Goal: Task Accomplishment & Management: Complete application form

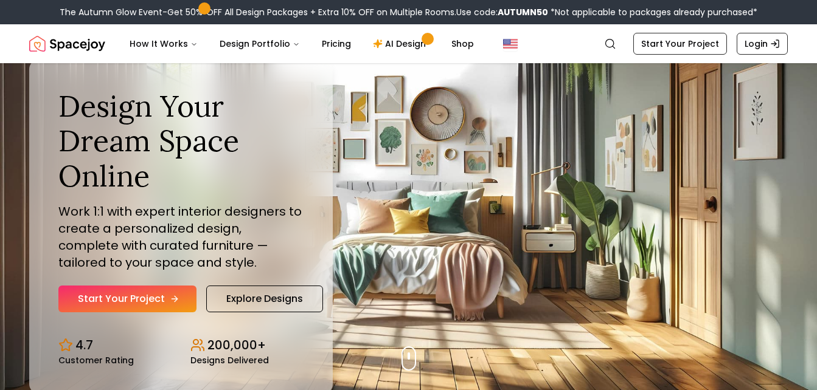
click at [115, 294] on link "Start Your Project" at bounding box center [127, 299] width 138 height 27
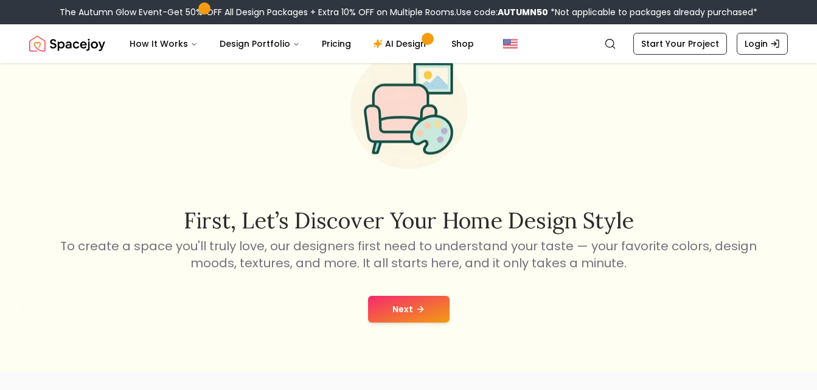
scroll to position [69, 0]
click at [405, 309] on button "Next" at bounding box center [408, 309] width 81 height 27
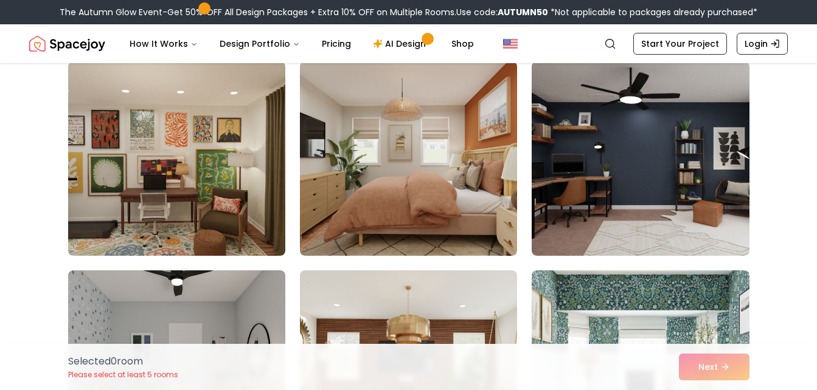
scroll to position [6397, 0]
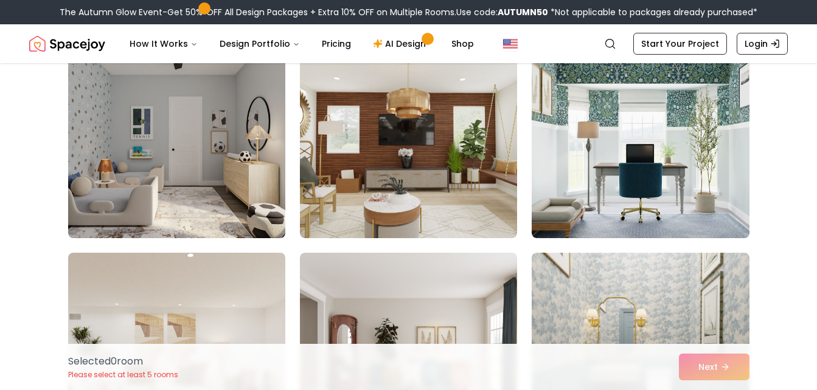
click at [667, 28] on nav "Spacejoy Search How It Works Design Portfolio Pricing AI Design Shop Search Sta…" at bounding box center [408, 43] width 758 height 39
click at [662, 44] on link "Start Your Project" at bounding box center [680, 44] width 94 height 22
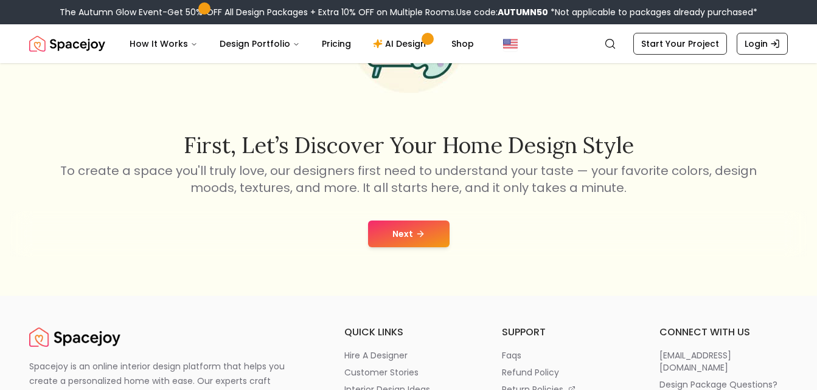
scroll to position [145, 0]
click at [396, 241] on button "Next" at bounding box center [408, 233] width 81 height 27
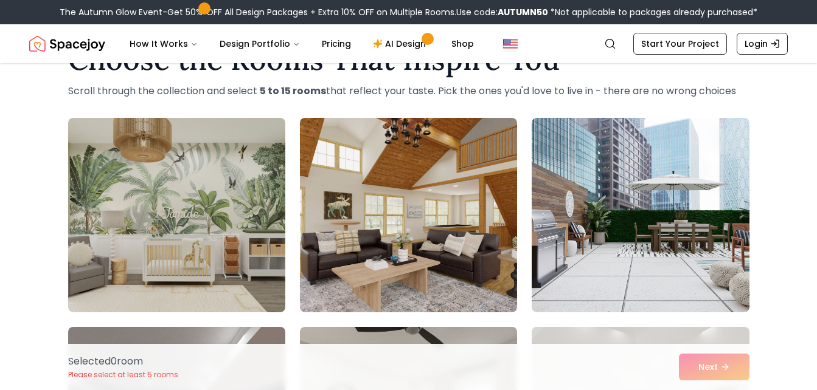
scroll to position [49, 0]
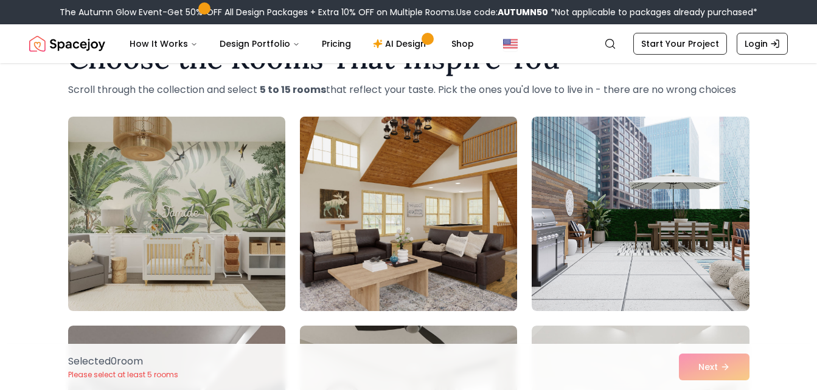
drag, startPoint x: 396, startPoint y: 241, endPoint x: 405, endPoint y: 280, distance: 39.8
click at [405, 280] on img at bounding box center [408, 214] width 228 height 204
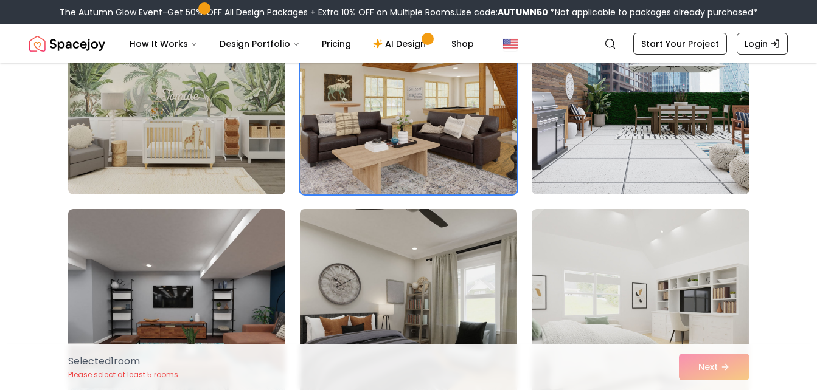
scroll to position [0, 0]
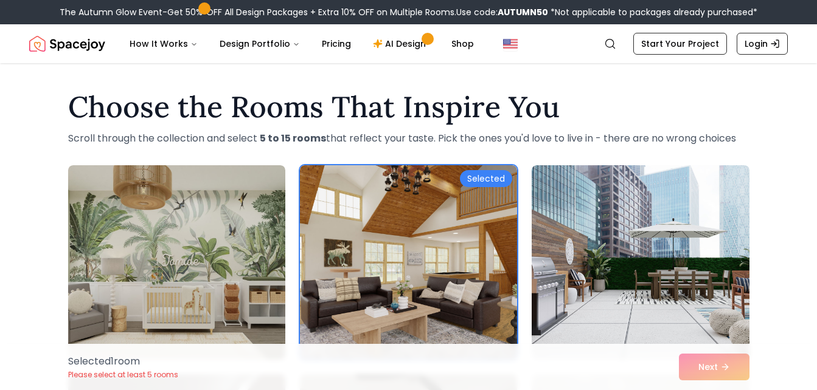
drag, startPoint x: 698, startPoint y: 367, endPoint x: 535, endPoint y: 354, distance: 163.5
click at [535, 354] on div "Selected 1 room Please select at least 5 rooms Next" at bounding box center [408, 367] width 701 height 46
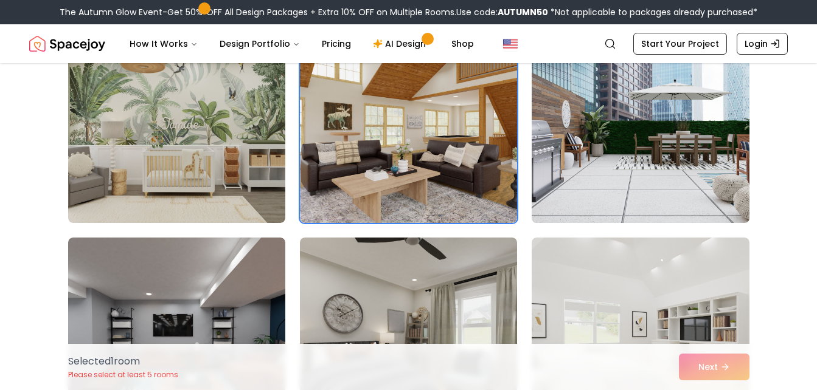
scroll to position [137, 0]
click at [614, 190] on img at bounding box center [640, 125] width 228 height 204
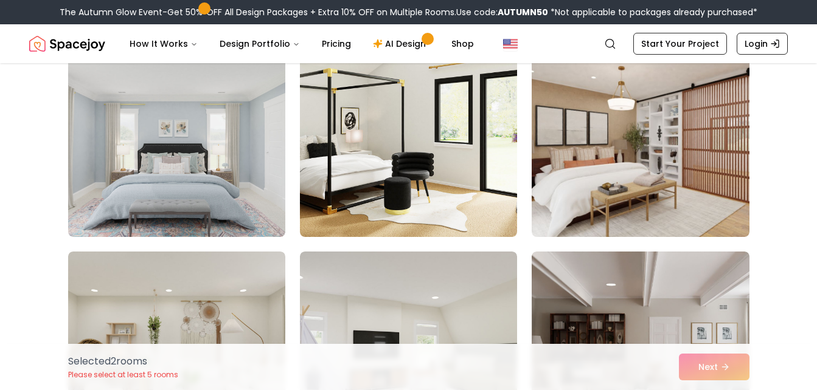
scroll to position [3763, 0]
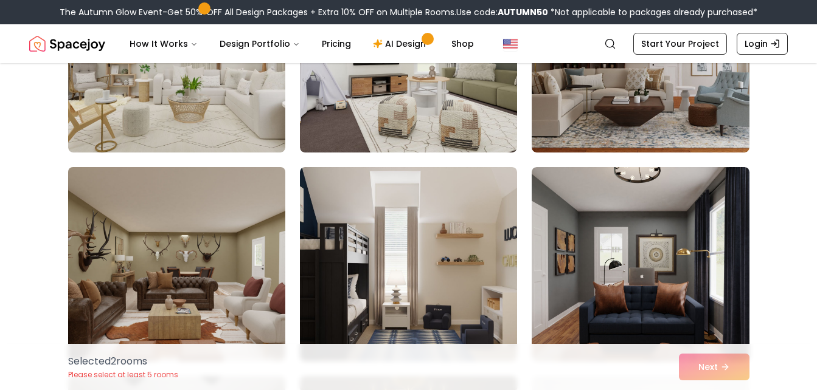
click at [227, 260] on img at bounding box center [177, 264] width 228 height 204
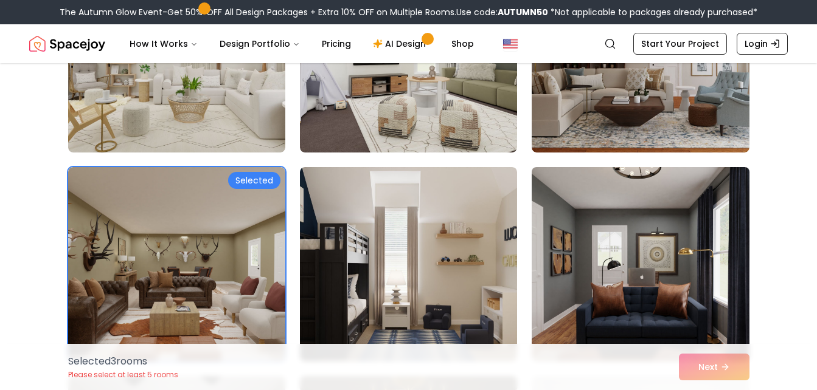
click at [576, 258] on img at bounding box center [640, 264] width 228 height 204
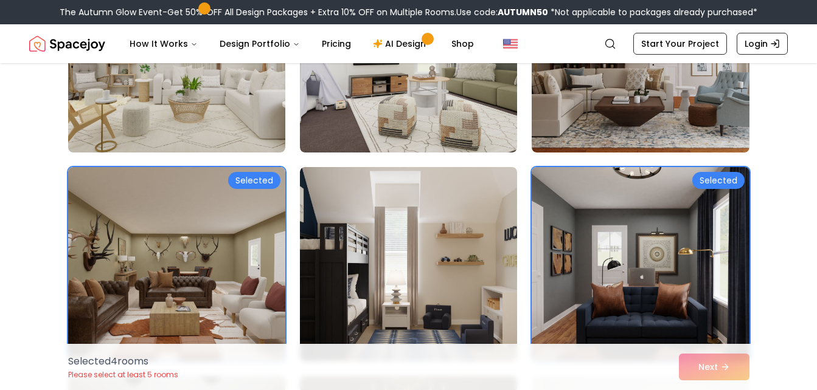
click at [576, 258] on img at bounding box center [640, 264] width 228 height 204
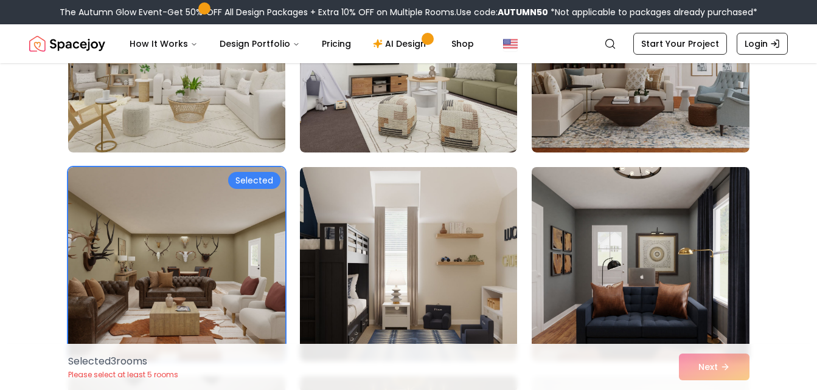
drag, startPoint x: 576, startPoint y: 258, endPoint x: 575, endPoint y: 212, distance: 46.2
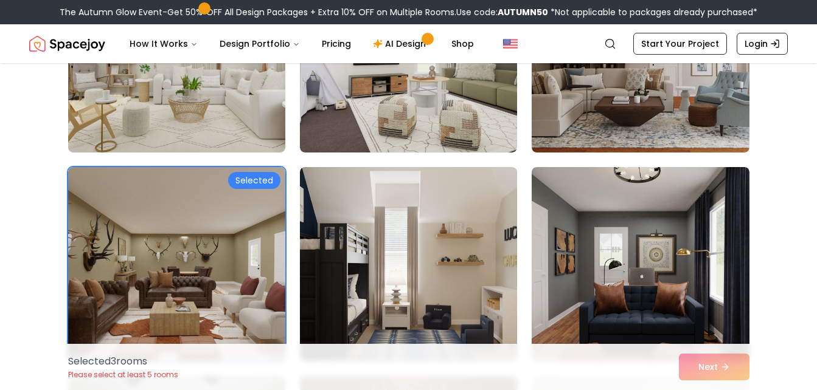
drag, startPoint x: 575, startPoint y: 212, endPoint x: 786, endPoint y: 261, distance: 216.1
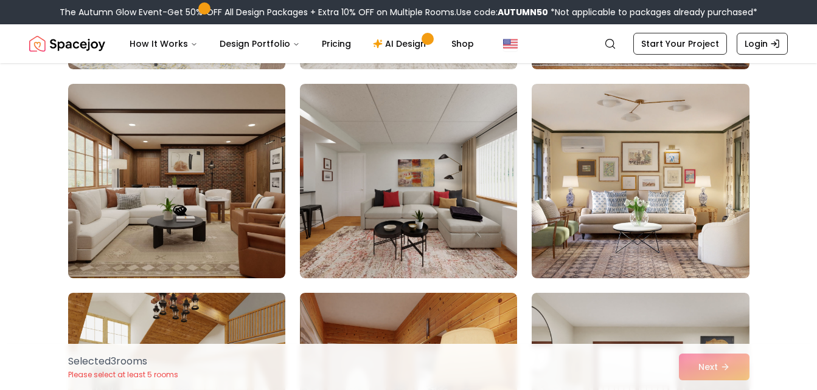
scroll to position [4889, 0]
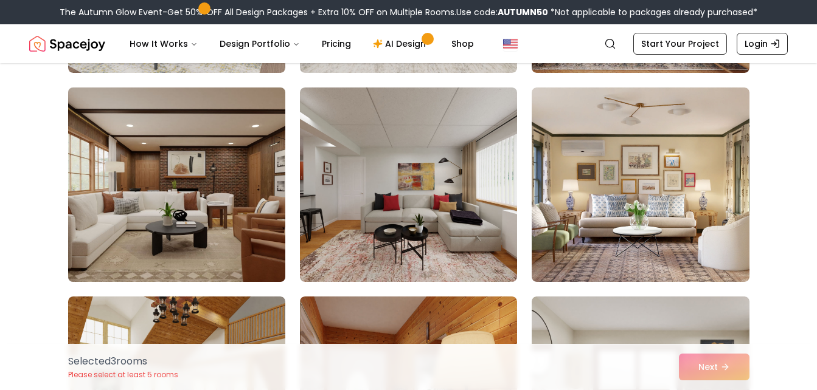
click at [212, 198] on img at bounding box center [177, 185] width 228 height 204
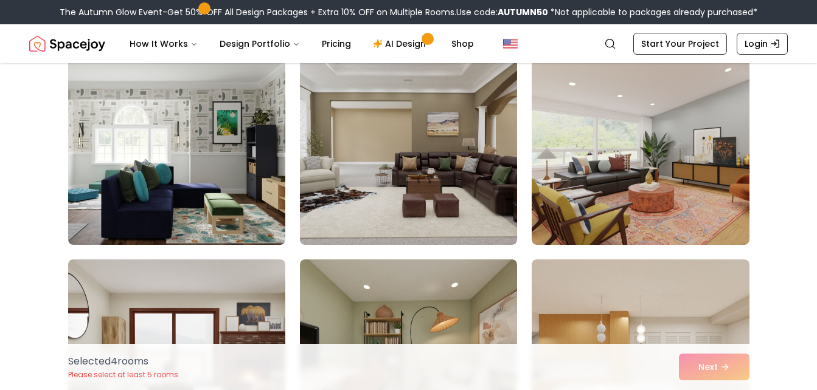
scroll to position [5345, 0]
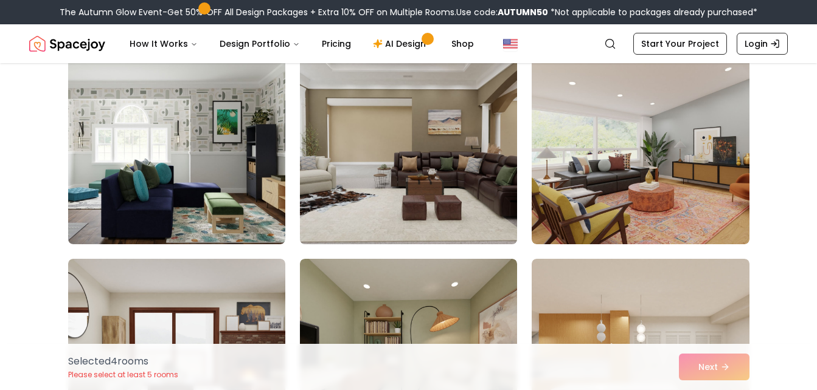
click at [308, 191] on img at bounding box center [408, 147] width 228 height 204
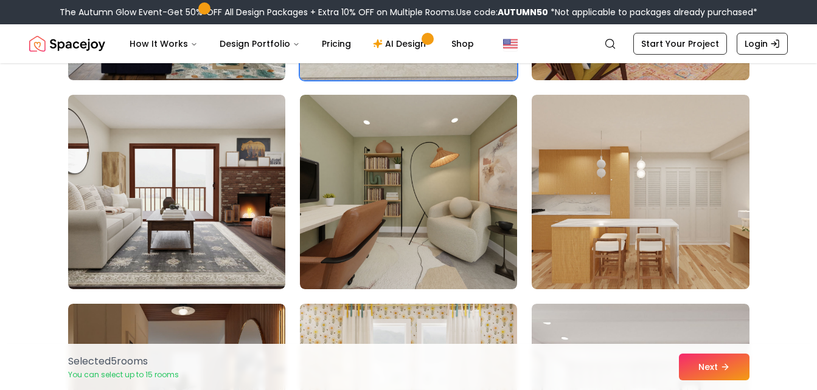
scroll to position [5510, 0]
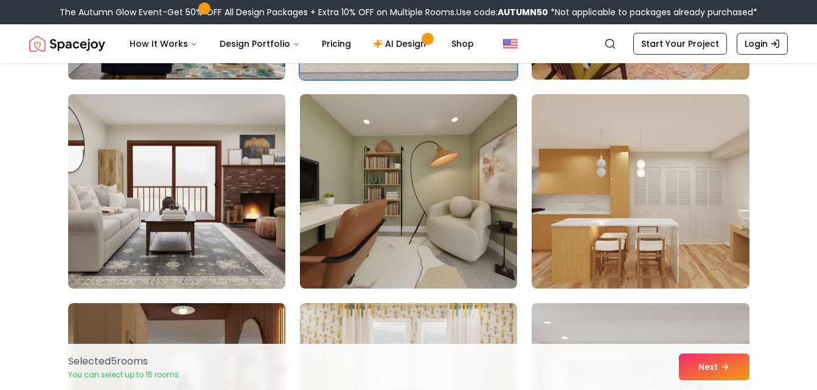
click at [237, 185] on img at bounding box center [177, 191] width 228 height 204
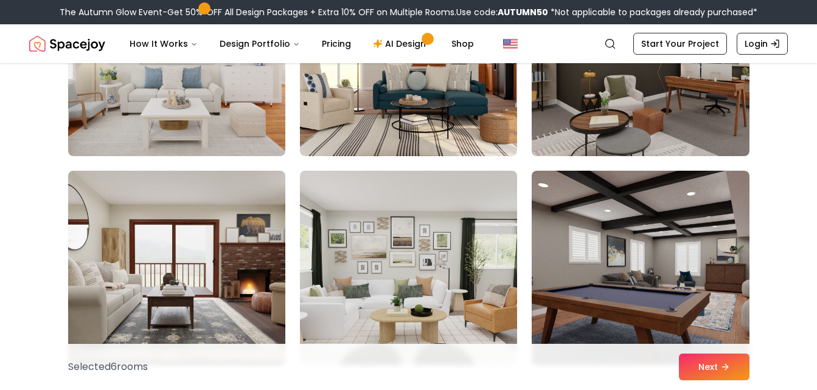
scroll to position [6061, 0]
click at [670, 275] on img at bounding box center [639, 267] width 217 height 195
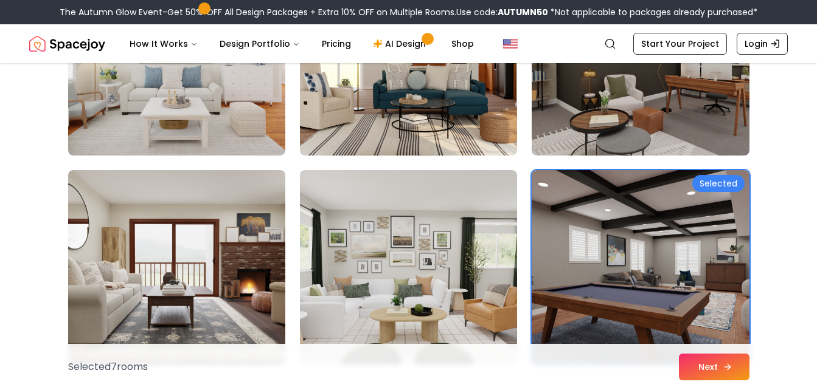
click at [700, 367] on button "Next" at bounding box center [714, 367] width 71 height 27
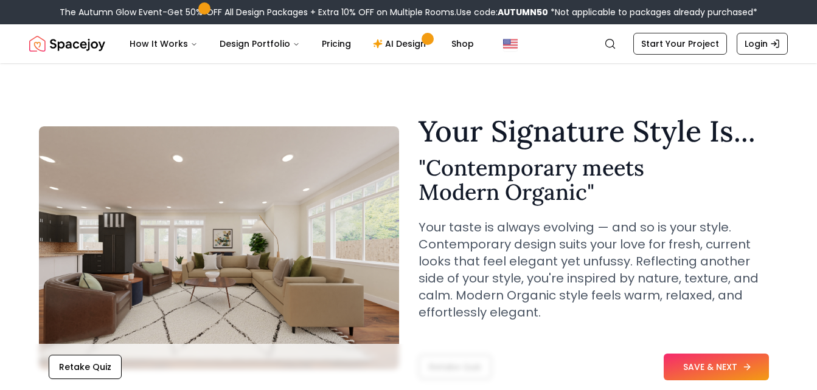
click at [686, 367] on button "SAVE & NEXT" at bounding box center [715, 367] width 105 height 27
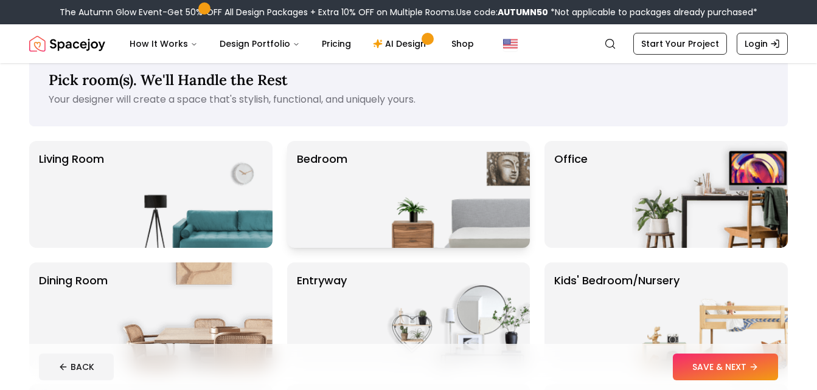
scroll to position [26, 0]
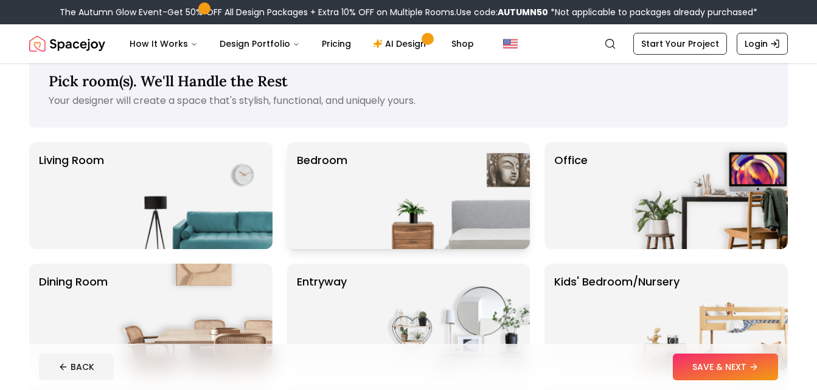
click at [410, 175] on img at bounding box center [452, 195] width 156 height 107
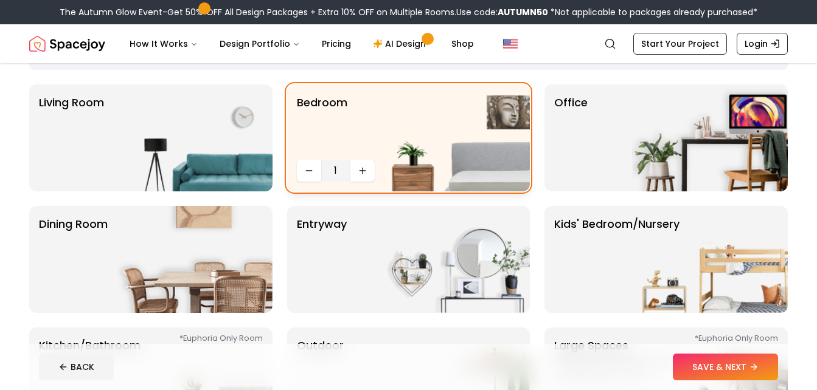
scroll to position [83, 0]
click at [367, 171] on icon "Increase quantity" at bounding box center [363, 172] width 10 height 10
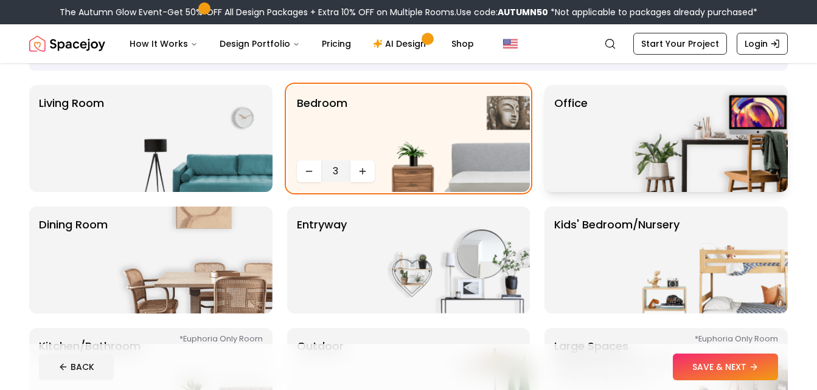
click at [583, 156] on p "Office" at bounding box center [570, 139] width 33 height 88
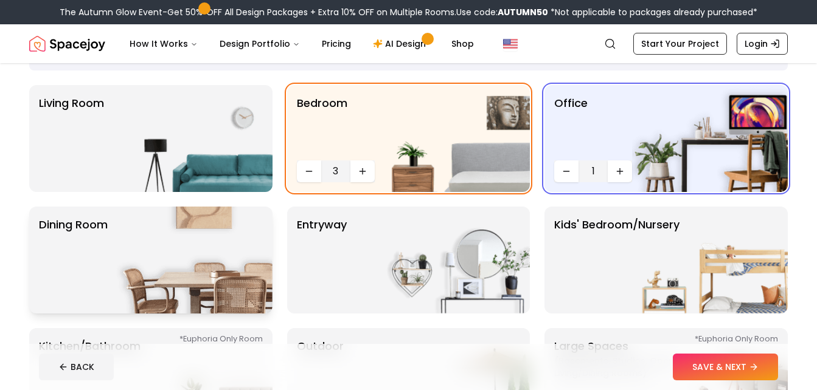
click at [199, 266] on img at bounding box center [195, 260] width 156 height 107
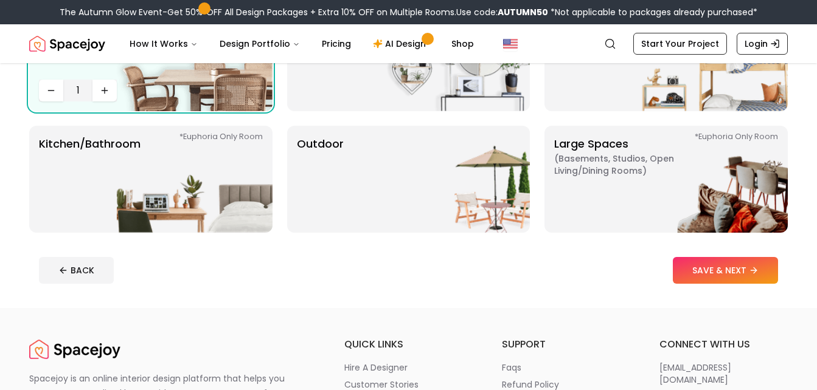
scroll to position [286, 0]
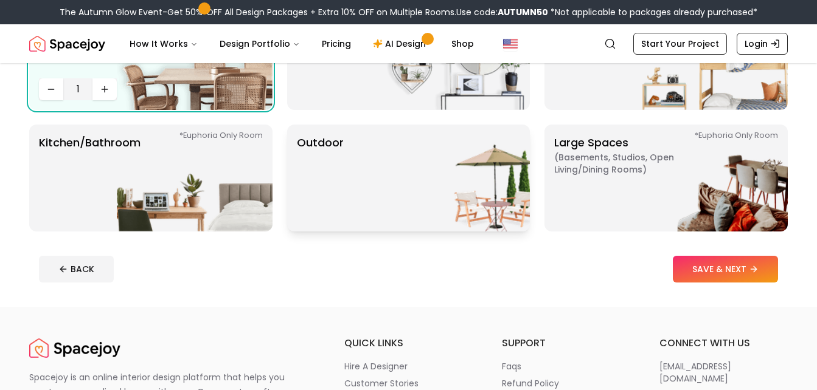
click at [367, 185] on div "Outdoor" at bounding box center [408, 178] width 243 height 107
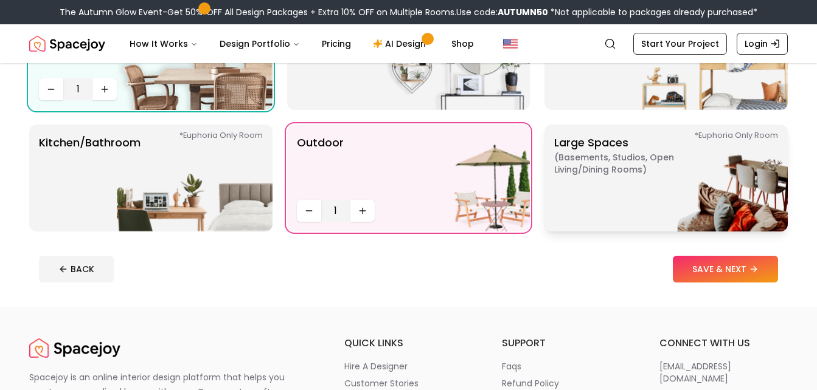
click at [597, 195] on p "Large Spaces ( Basements, Studios, Open living/dining rooms ) *Euphoria Only Ro…" at bounding box center [630, 178] width 152 height 88
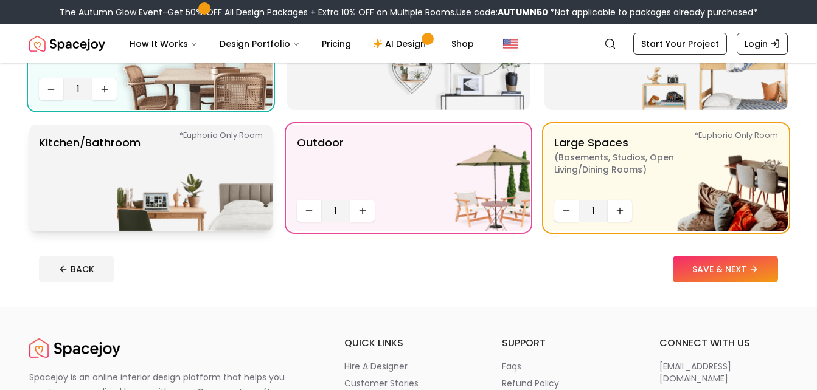
click at [246, 182] on img at bounding box center [195, 178] width 156 height 107
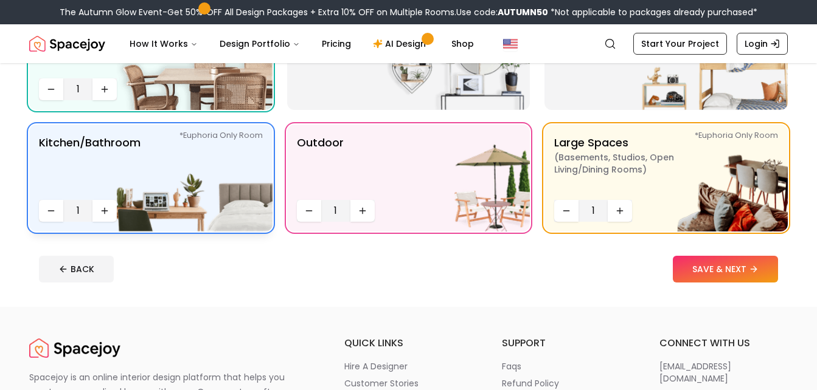
scroll to position [378, 0]
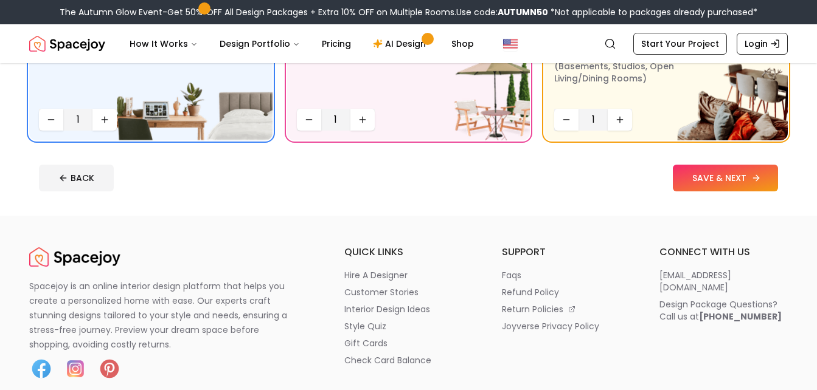
click at [704, 169] on button "SAVE & NEXT" at bounding box center [725, 178] width 105 height 27
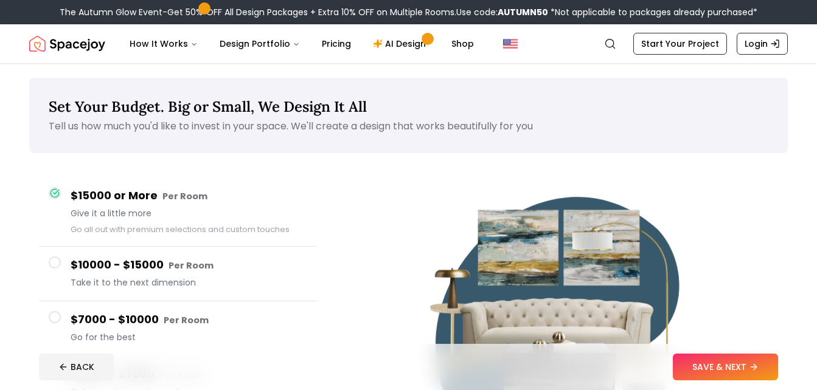
click at [170, 325] on small "Per Room" at bounding box center [186, 320] width 45 height 12
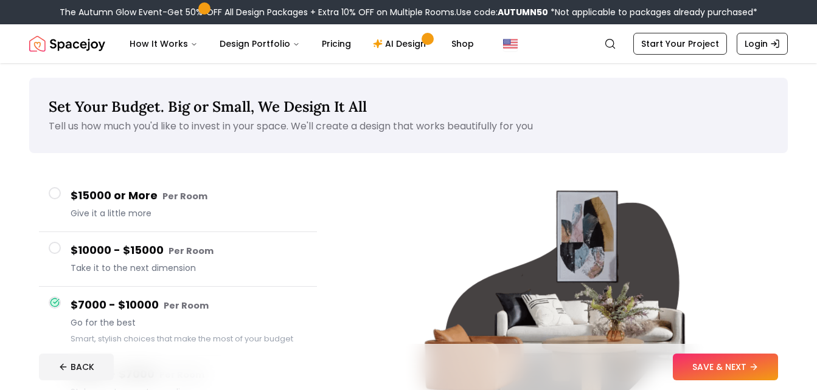
click at [170, 325] on span "Go for the best" at bounding box center [189, 323] width 237 height 12
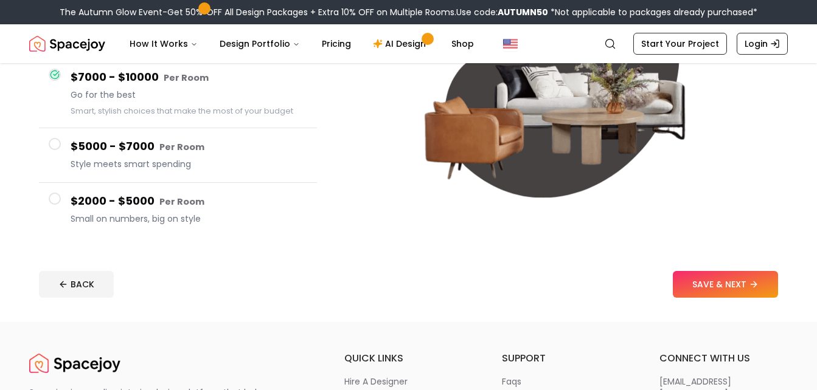
scroll to position [227, 0]
click at [680, 286] on button "SAVE & NEXT" at bounding box center [725, 285] width 105 height 27
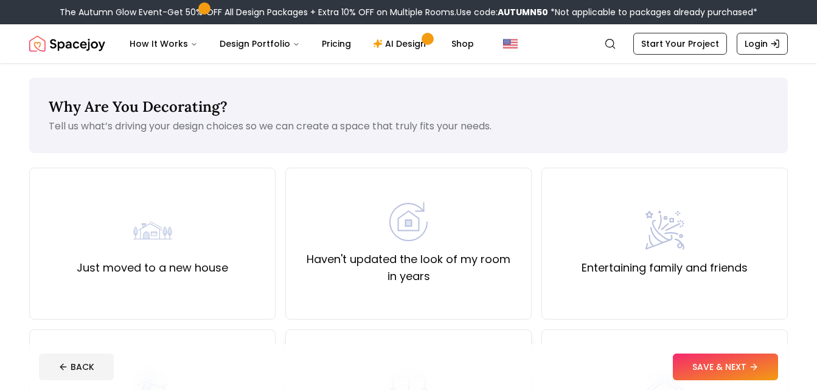
scroll to position [85, 0]
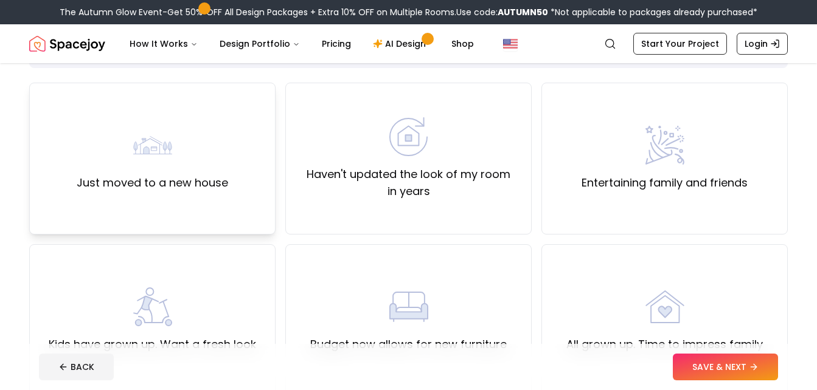
click at [206, 182] on label "Just moved to a new house" at bounding box center [152, 183] width 151 height 17
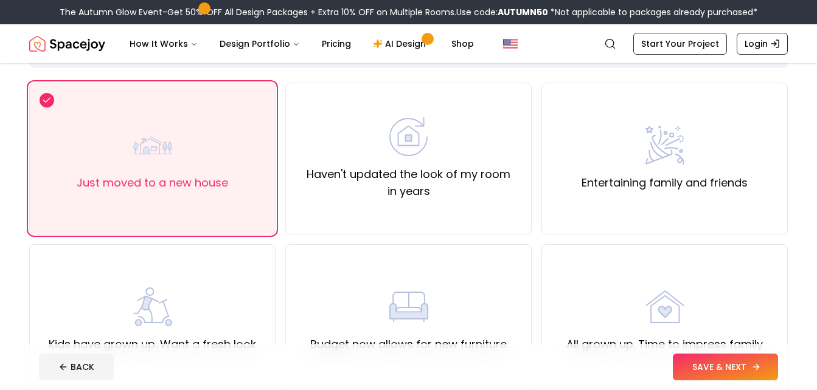
click at [721, 370] on button "SAVE & NEXT" at bounding box center [725, 367] width 105 height 27
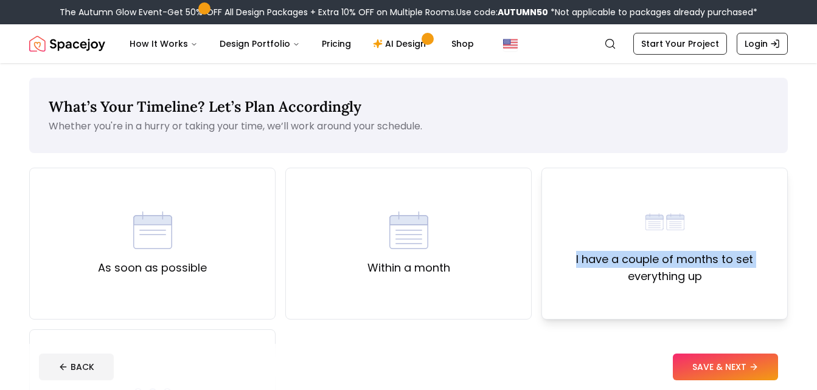
drag, startPoint x: 550, startPoint y: 259, endPoint x: 620, endPoint y: 305, distance: 83.3
click at [620, 305] on div "I have a couple of months to set everything up" at bounding box center [664, 244] width 246 height 152
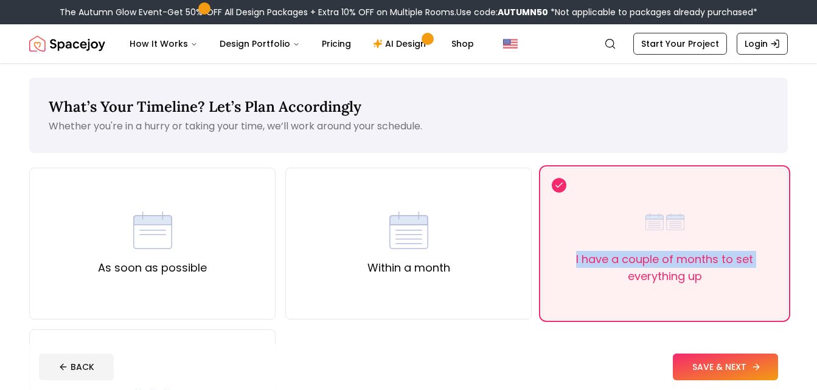
drag, startPoint x: 620, startPoint y: 305, endPoint x: 694, endPoint y: 366, distance: 95.9
click at [694, 366] on button "SAVE & NEXT" at bounding box center [725, 367] width 105 height 27
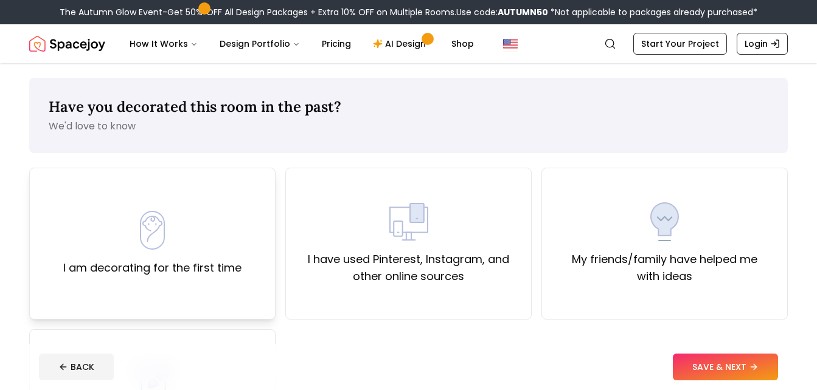
click at [202, 251] on div "I am decorating for the first time" at bounding box center [152, 244] width 178 height 66
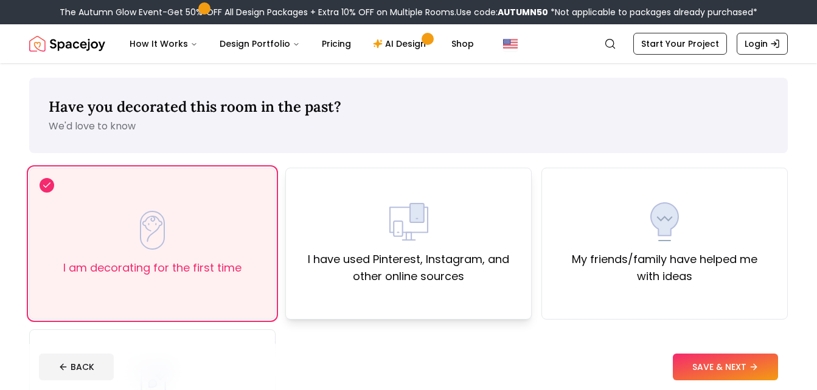
click at [294, 252] on div "I have used Pinterest, Instagram, and other online sources" at bounding box center [408, 244] width 246 height 152
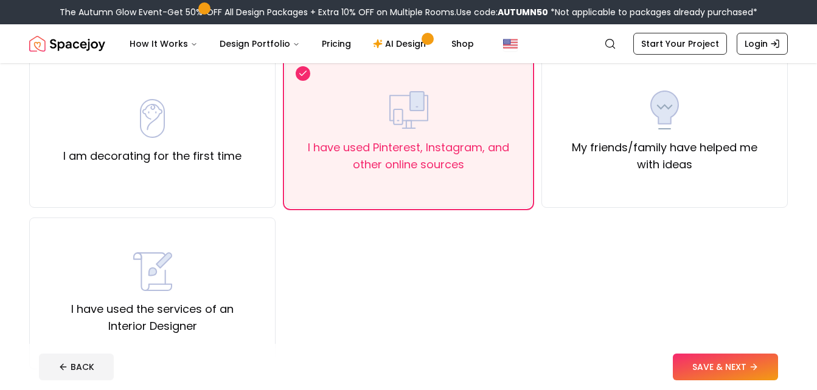
scroll to position [114, 0]
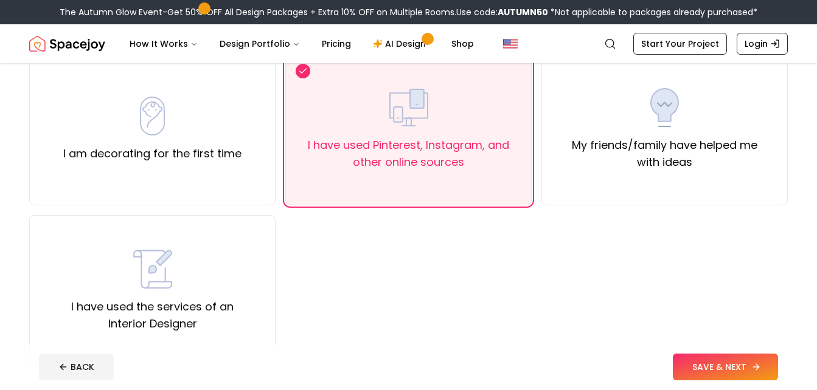
click at [690, 369] on button "SAVE & NEXT" at bounding box center [725, 367] width 105 height 27
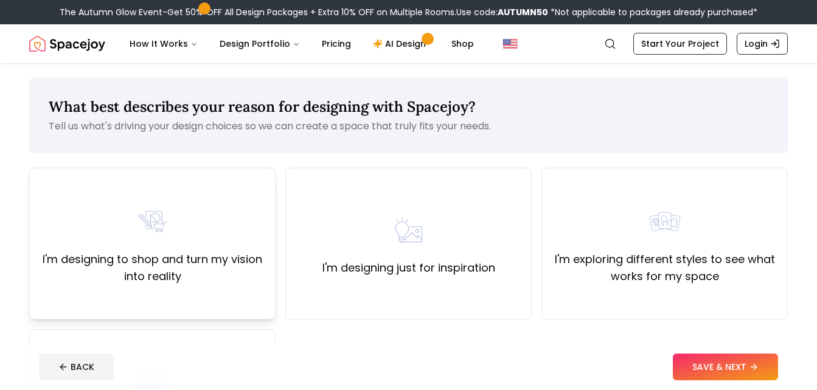
click at [244, 285] on label "I'm designing to shop and turn my vision into reality" at bounding box center [153, 268] width 226 height 34
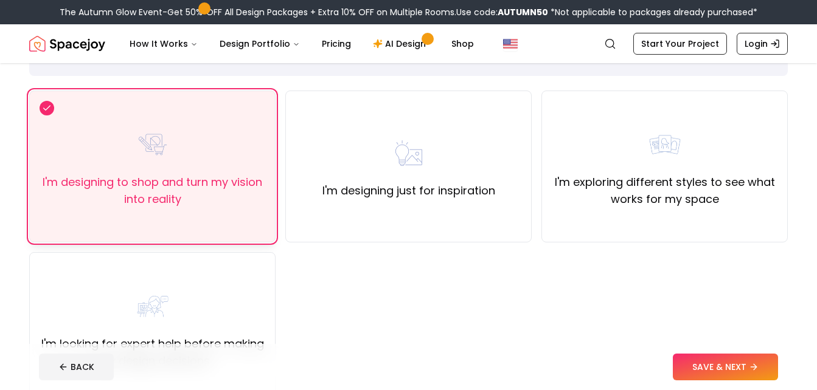
scroll to position [105, 0]
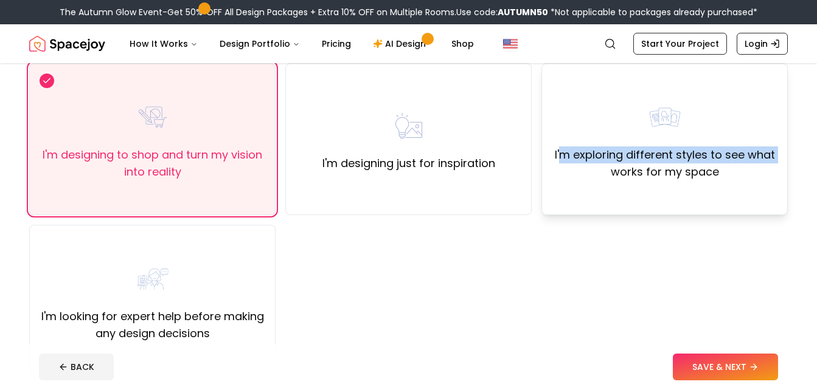
drag, startPoint x: 564, startPoint y: 149, endPoint x: 566, endPoint y: 201, distance: 52.3
click at [566, 201] on div "I'm exploring different styles to see what works for my space" at bounding box center [664, 139] width 246 height 152
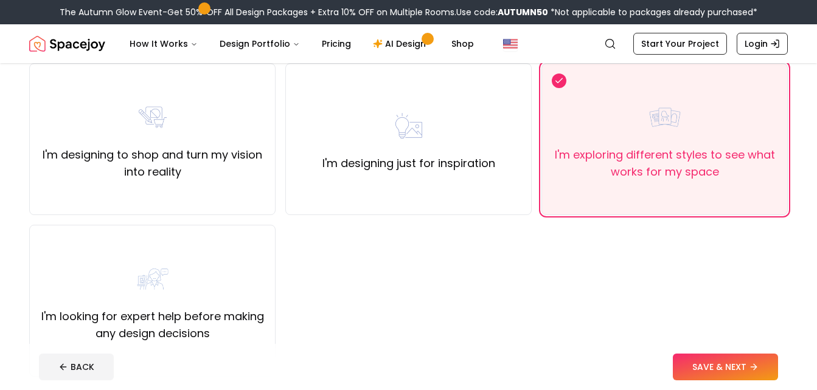
click at [661, 360] on div "BACK SAVE & NEXT" at bounding box center [408, 367] width 739 height 27
click at [685, 365] on button "SAVE & NEXT" at bounding box center [725, 367] width 105 height 27
